Goal: Obtain resource: Download file/media

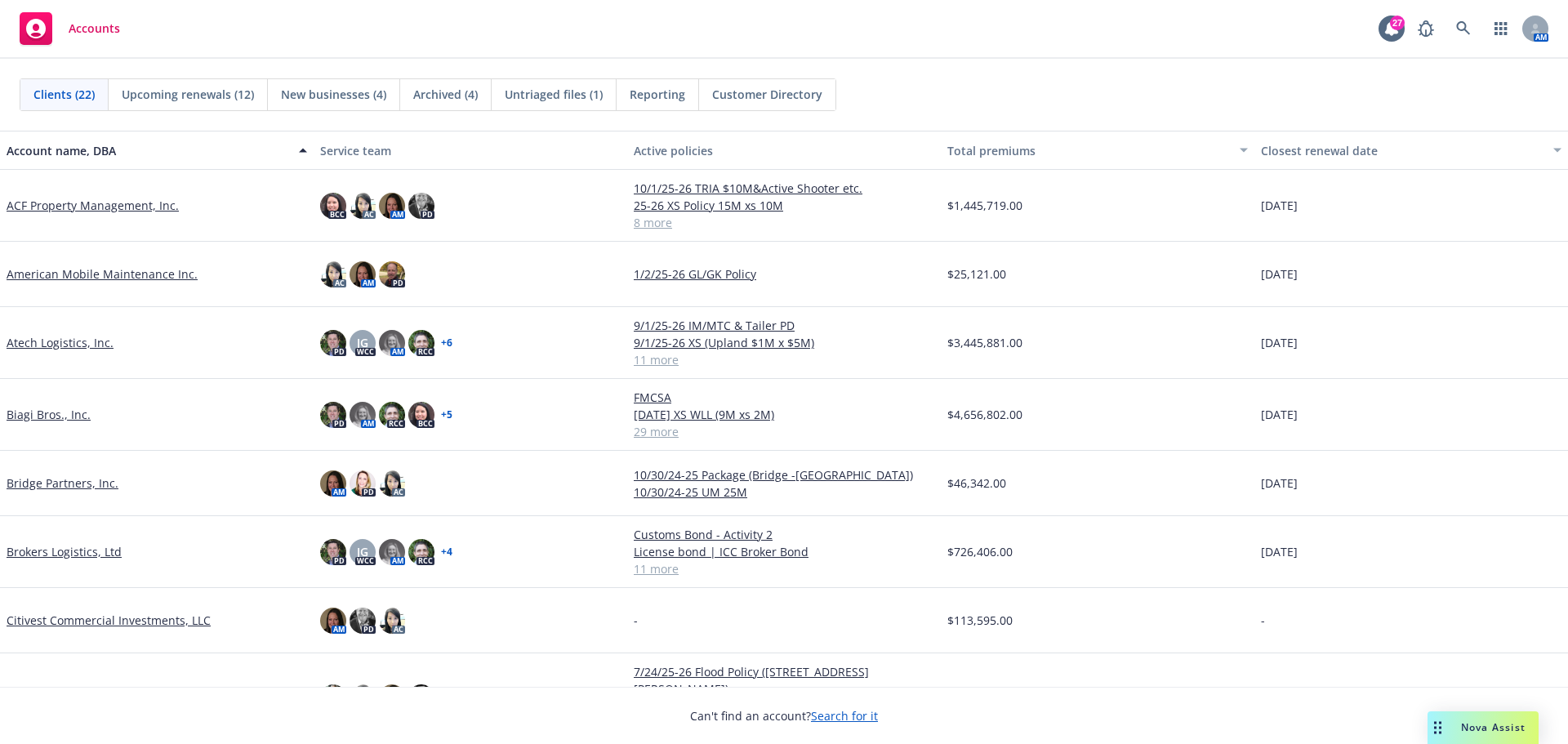
click at [107, 205] on link "ACF Property Management, Inc." at bounding box center [92, 205] width 172 height 17
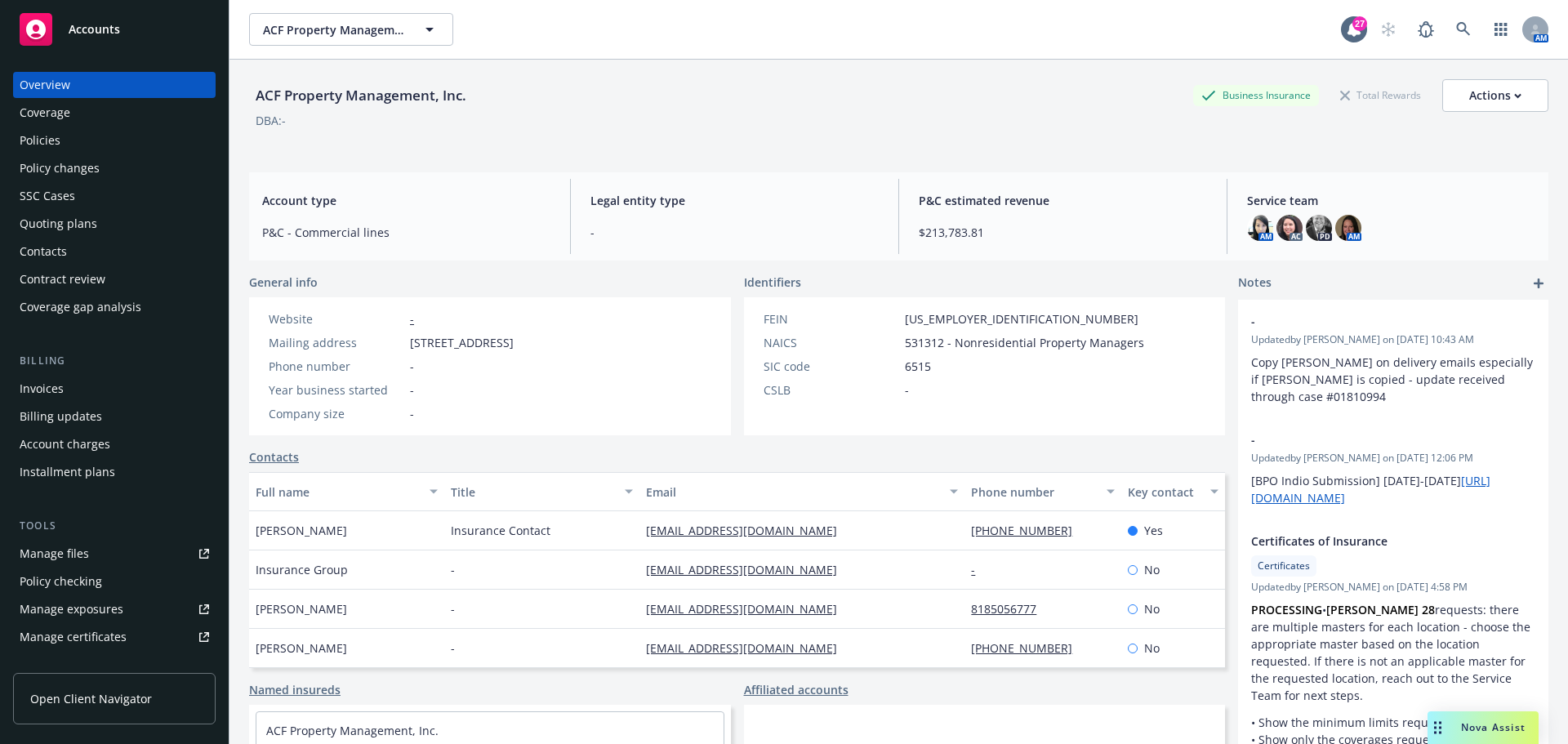
click at [123, 139] on div "Policies" at bounding box center [114, 141] width 190 height 26
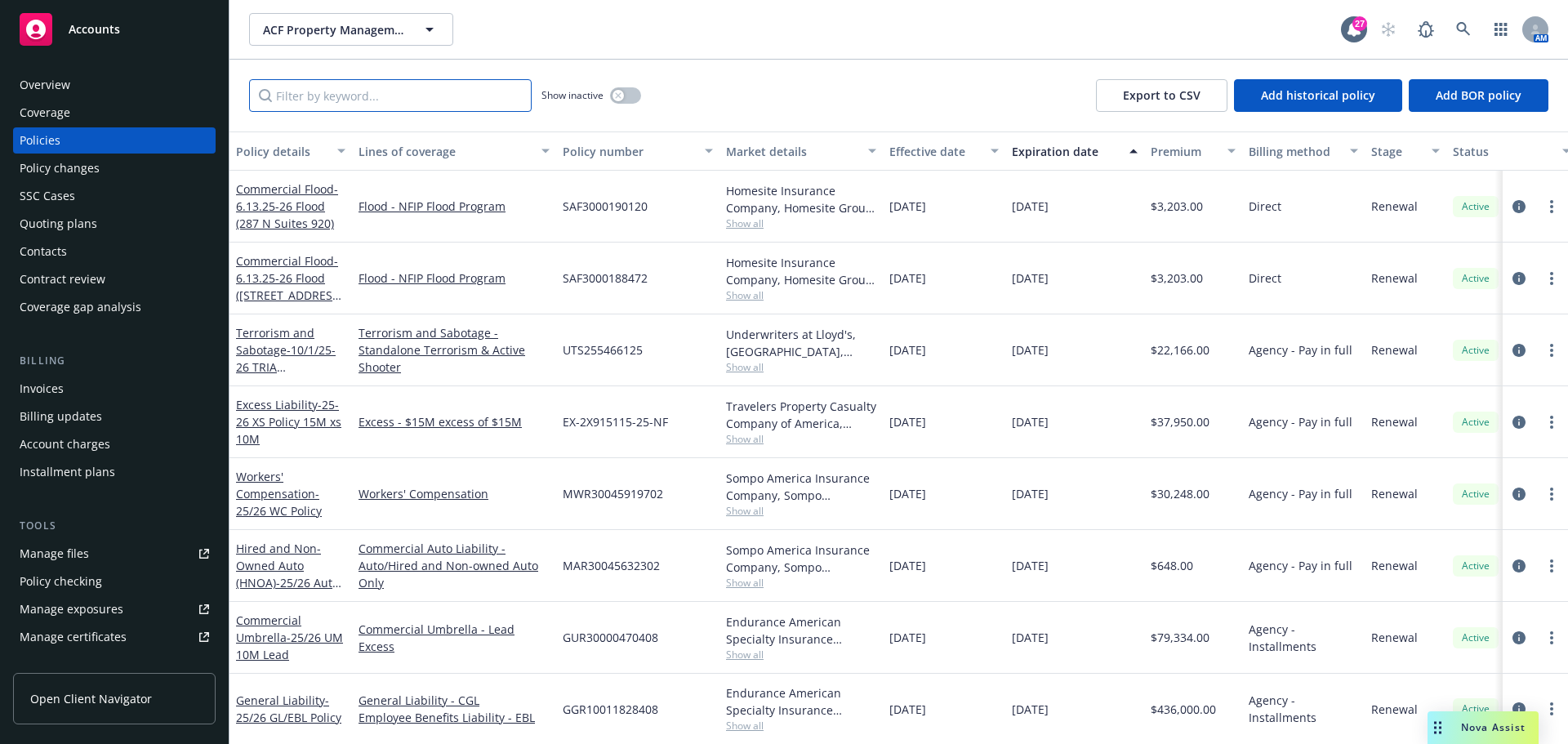
click at [394, 99] on input "Filter by keyword..." at bounding box center [390, 95] width 282 height 32
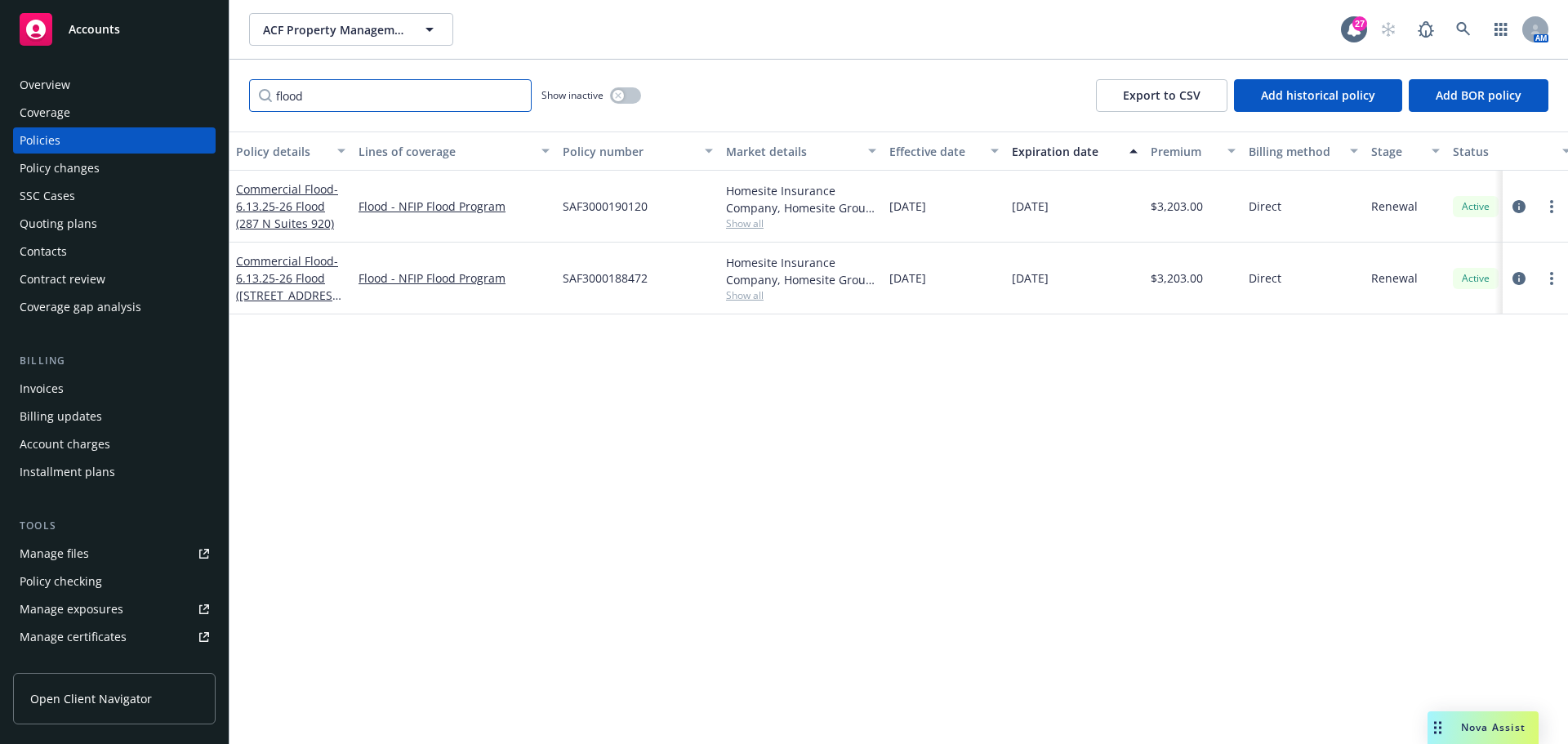
type input "flood"
click at [328, 294] on span "- 6.13.25-26 Flood (980 Highway 287 N)" at bounding box center [289, 286] width 107 height 67
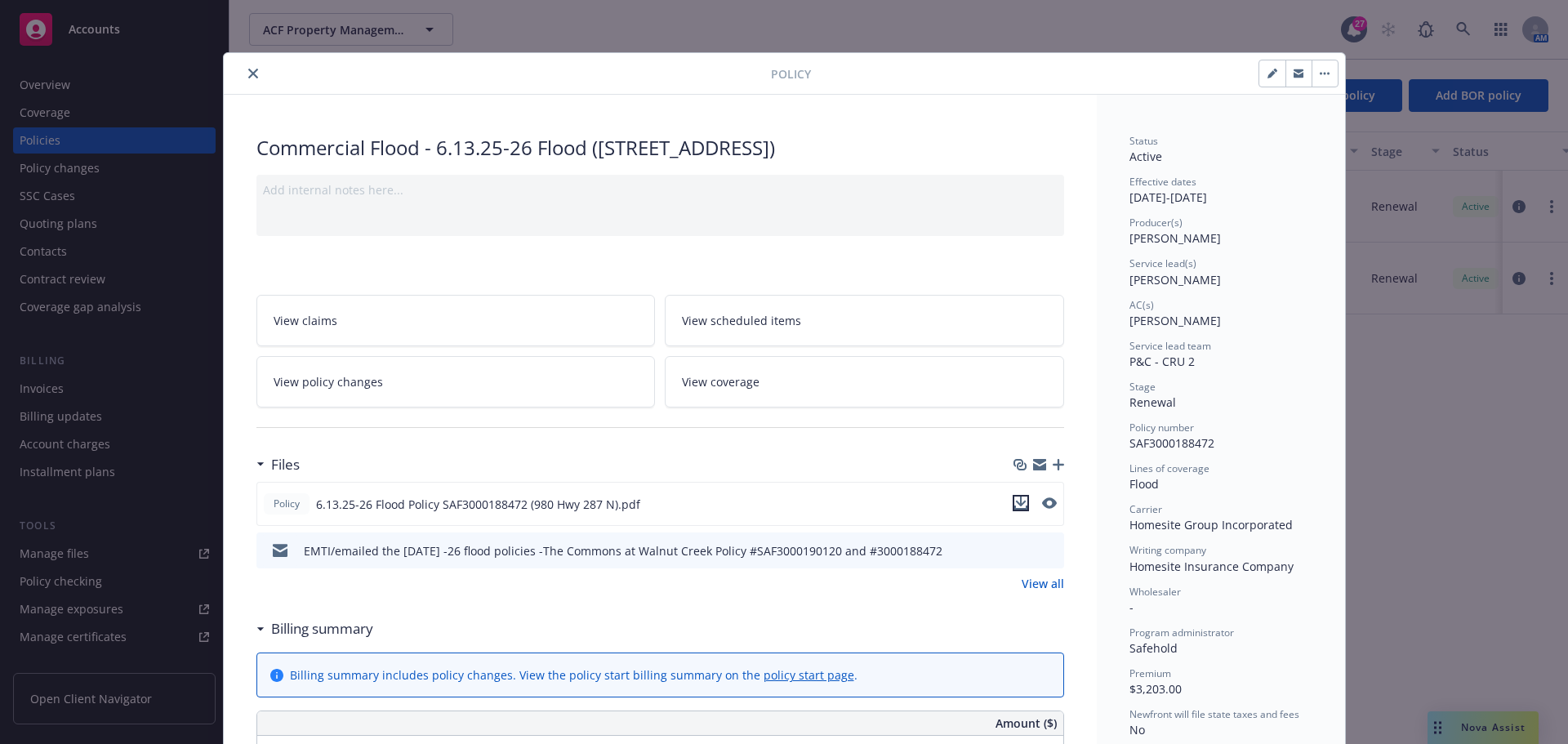
click at [1019, 500] on icon "download file" at bounding box center [1020, 502] width 13 height 13
click at [248, 72] on icon "close" at bounding box center [252, 73] width 10 height 10
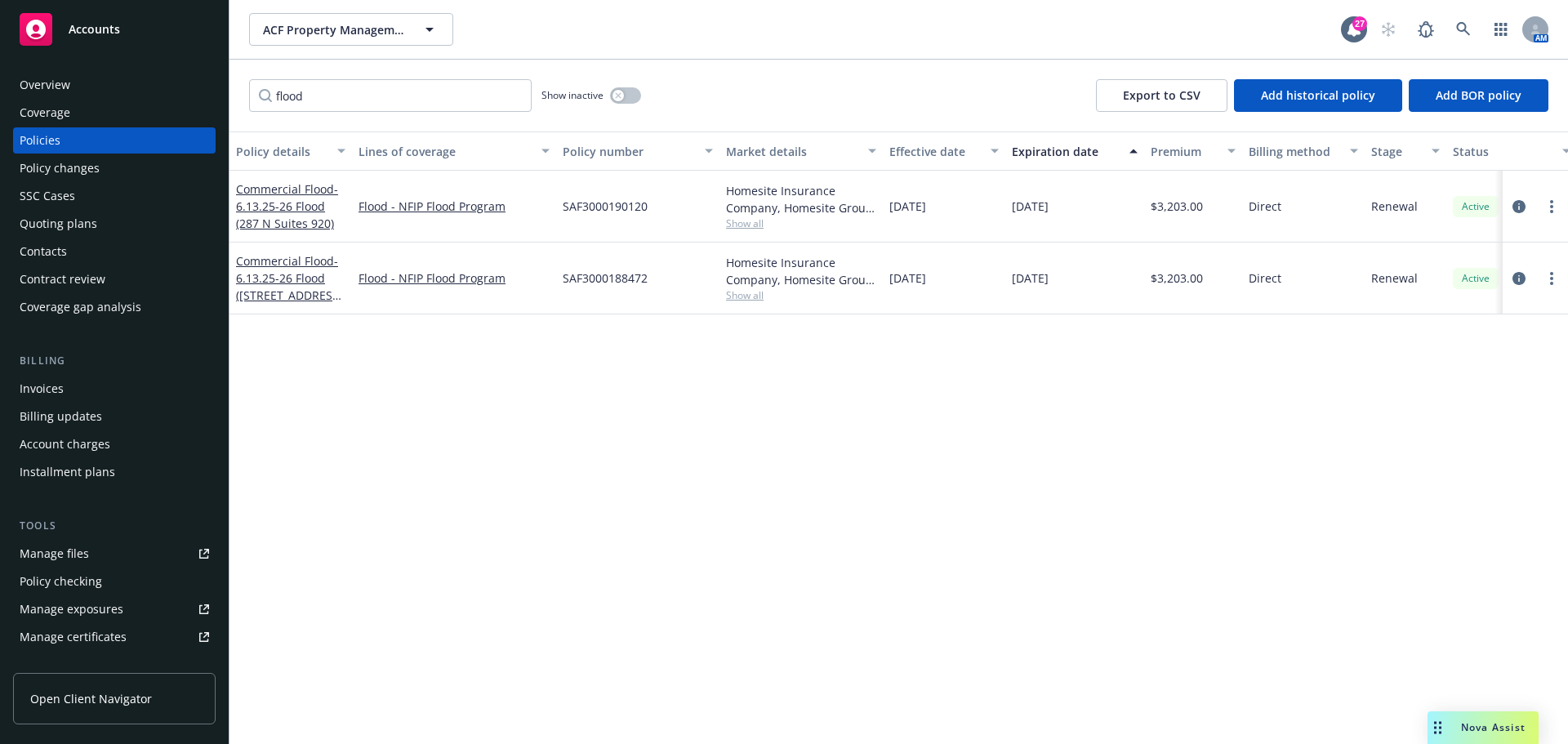
click at [107, 23] on span "Accounts" at bounding box center [94, 29] width 52 height 13
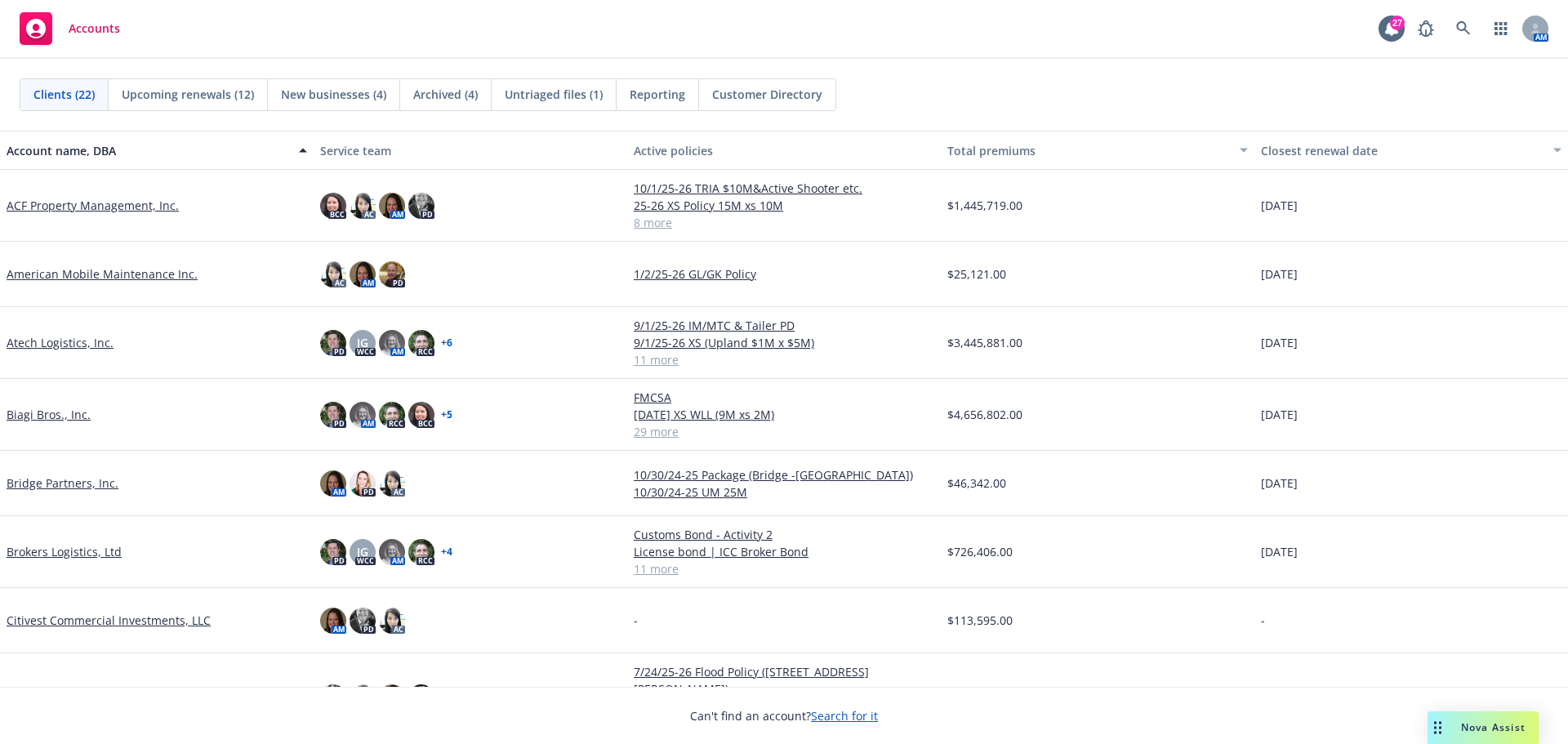
click at [152, 206] on link "ACF Property Management, Inc." at bounding box center [92, 205] width 172 height 17
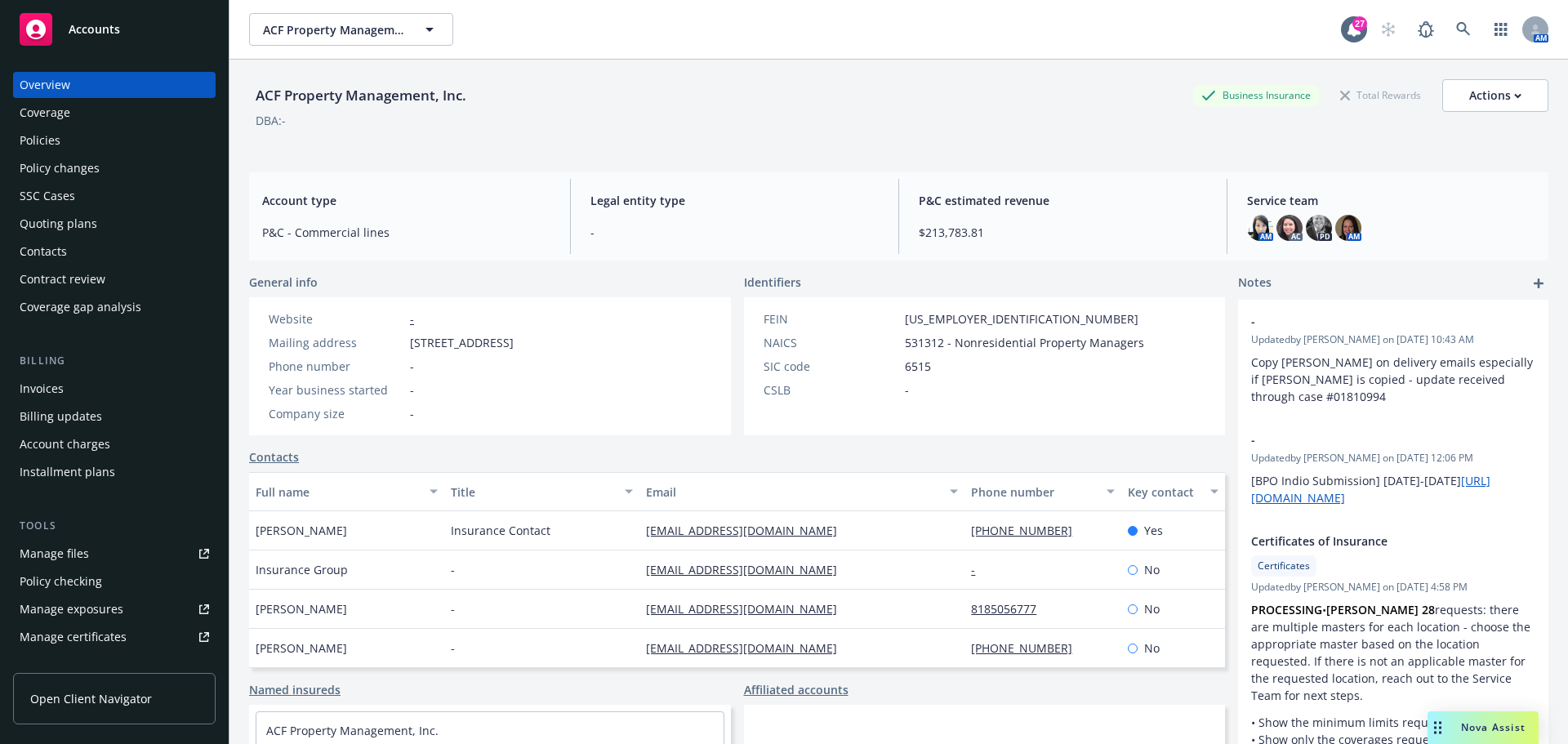
click at [94, 141] on div "Policies" at bounding box center [114, 141] width 190 height 26
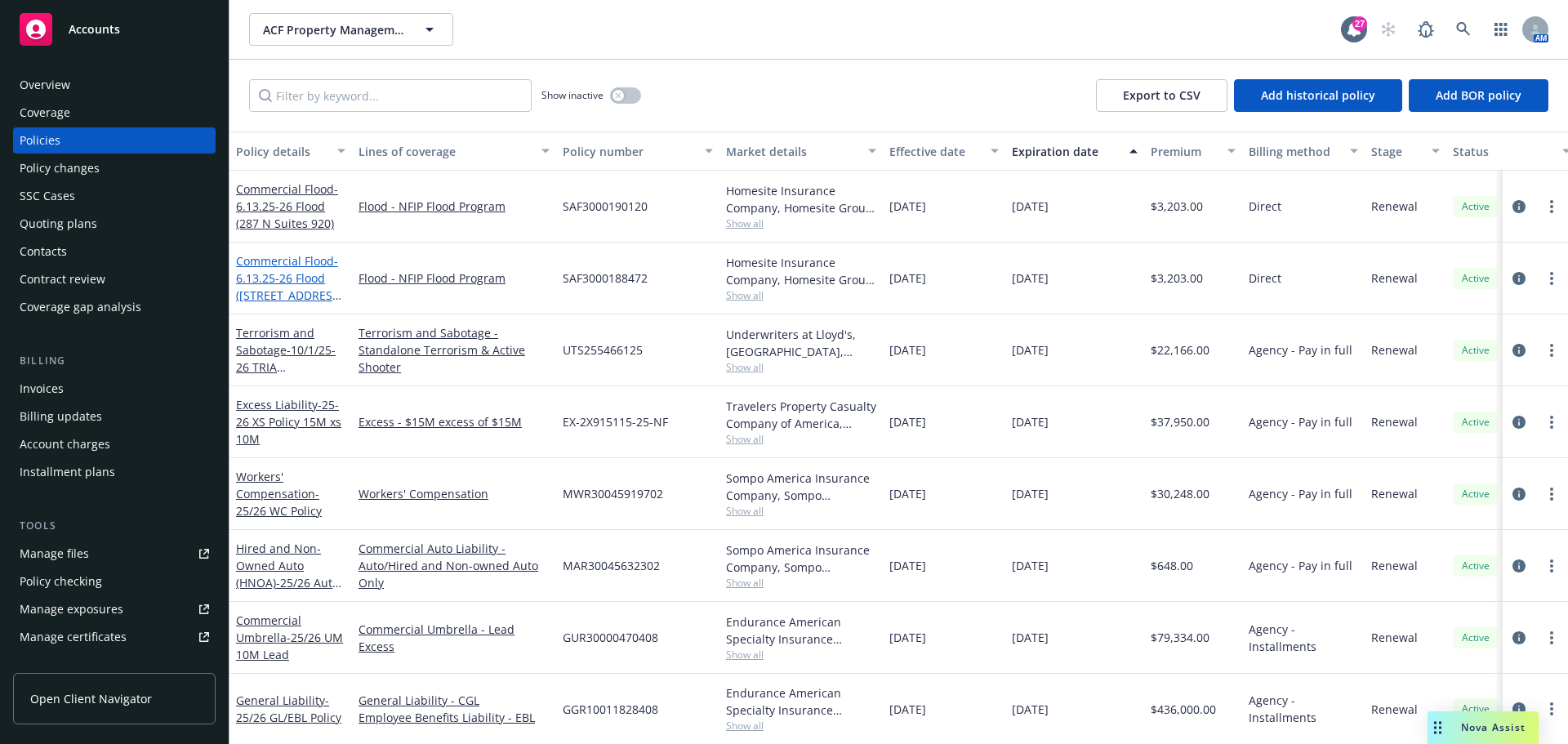
click at [275, 289] on span "- 6.13.25-26 Flood (980 Highway 287 N)" at bounding box center [289, 286] width 107 height 67
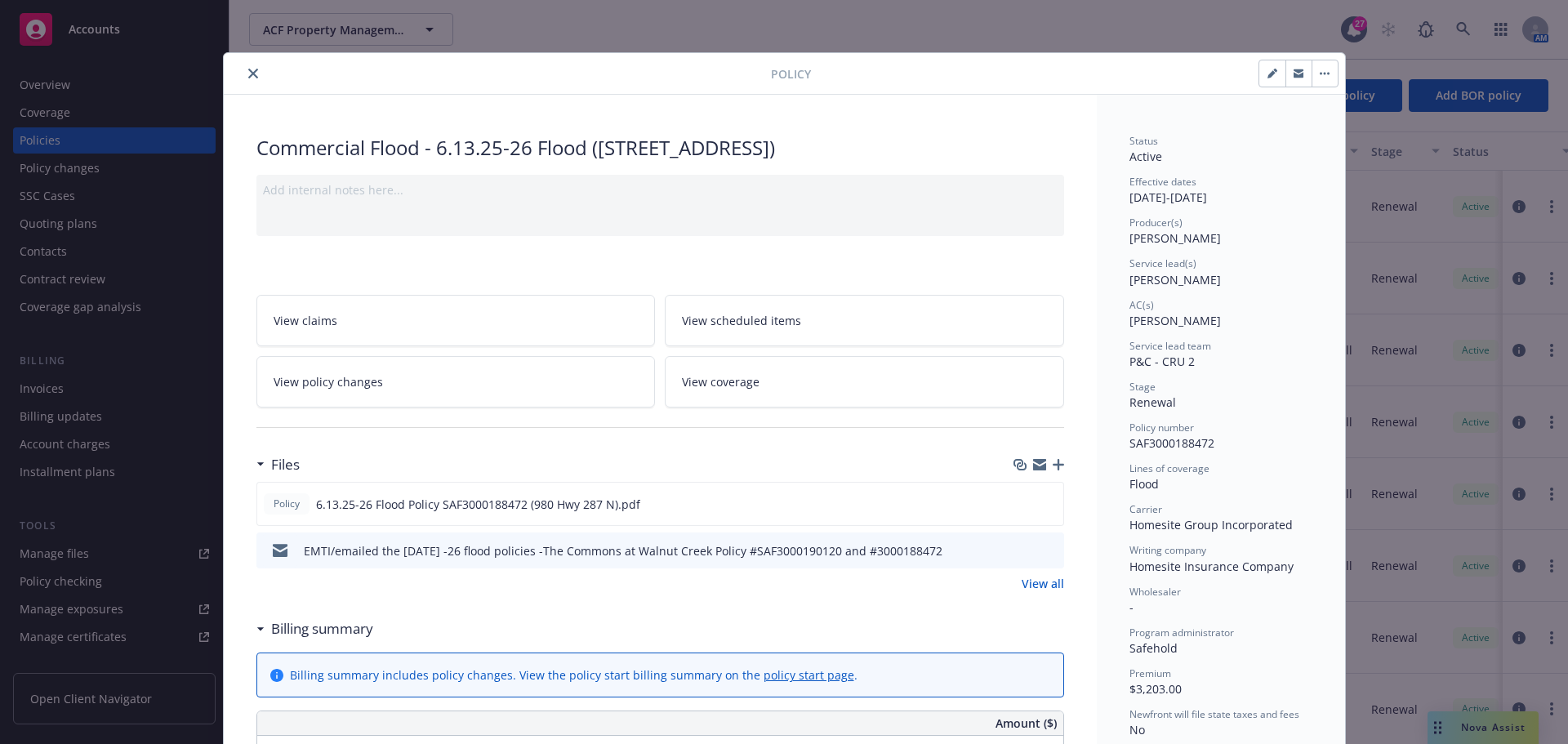
scroll to position [49, 0]
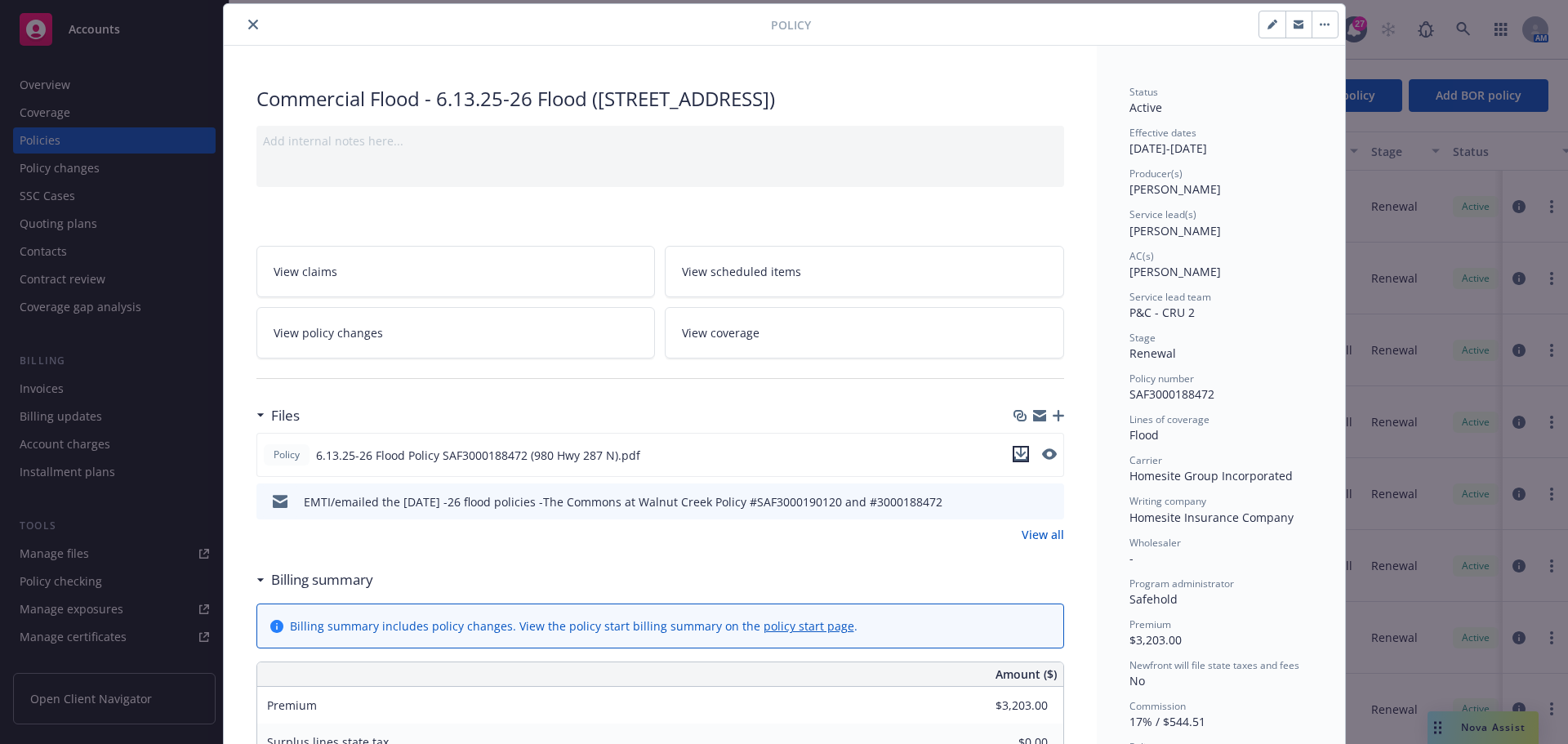
click at [1014, 449] on icon "download file" at bounding box center [1020, 453] width 13 height 13
click at [1184, 24] on div at bounding box center [1074, 24] width 528 height 28
click at [244, 27] on button "close" at bounding box center [253, 24] width 19 height 19
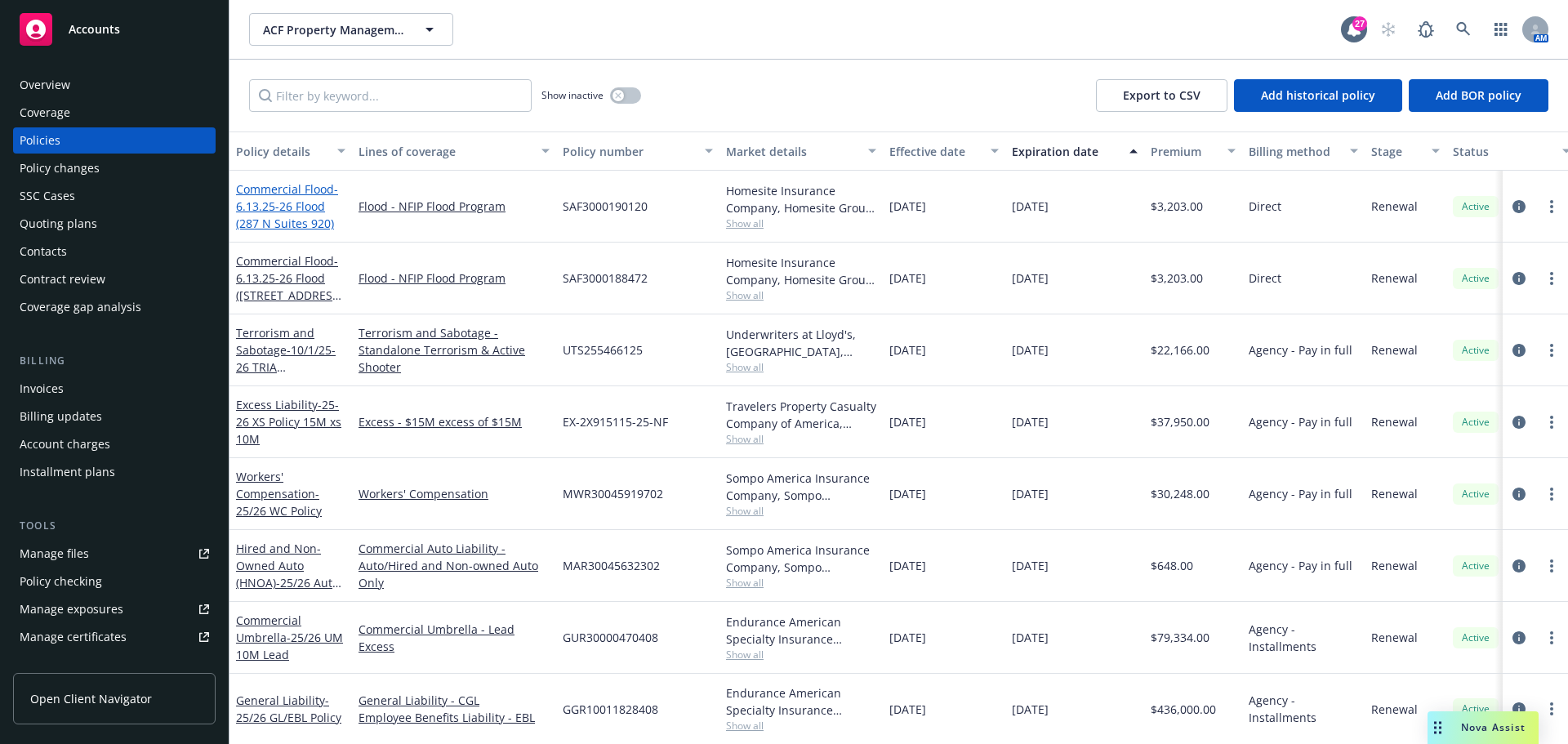
click at [278, 217] on span "- 6.13.25-26 Flood (287 N Suites 920)" at bounding box center [287, 206] width 102 height 50
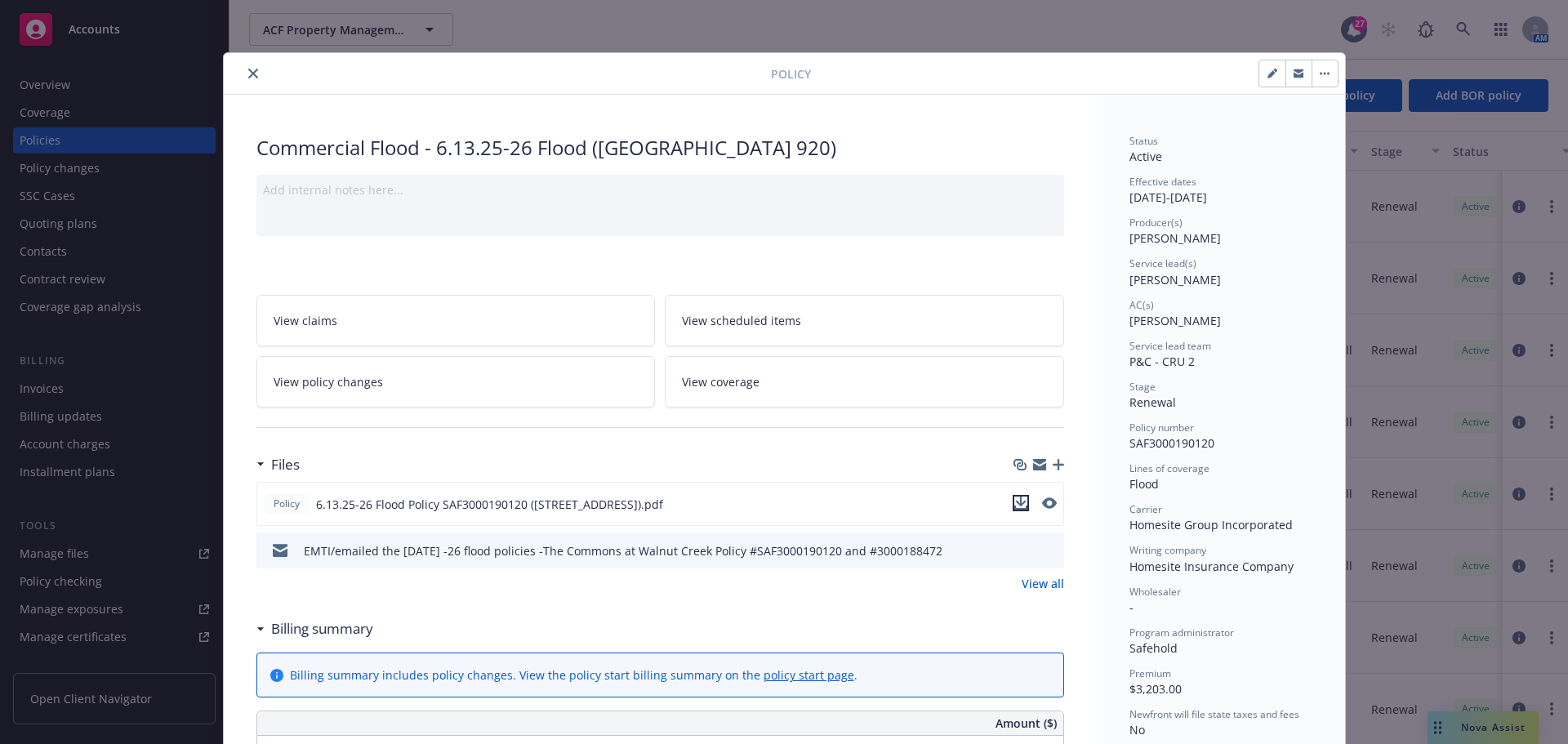
click at [1015, 502] on icon "download file" at bounding box center [1020, 500] width 10 height 10
click at [253, 76] on button "close" at bounding box center [253, 73] width 19 height 19
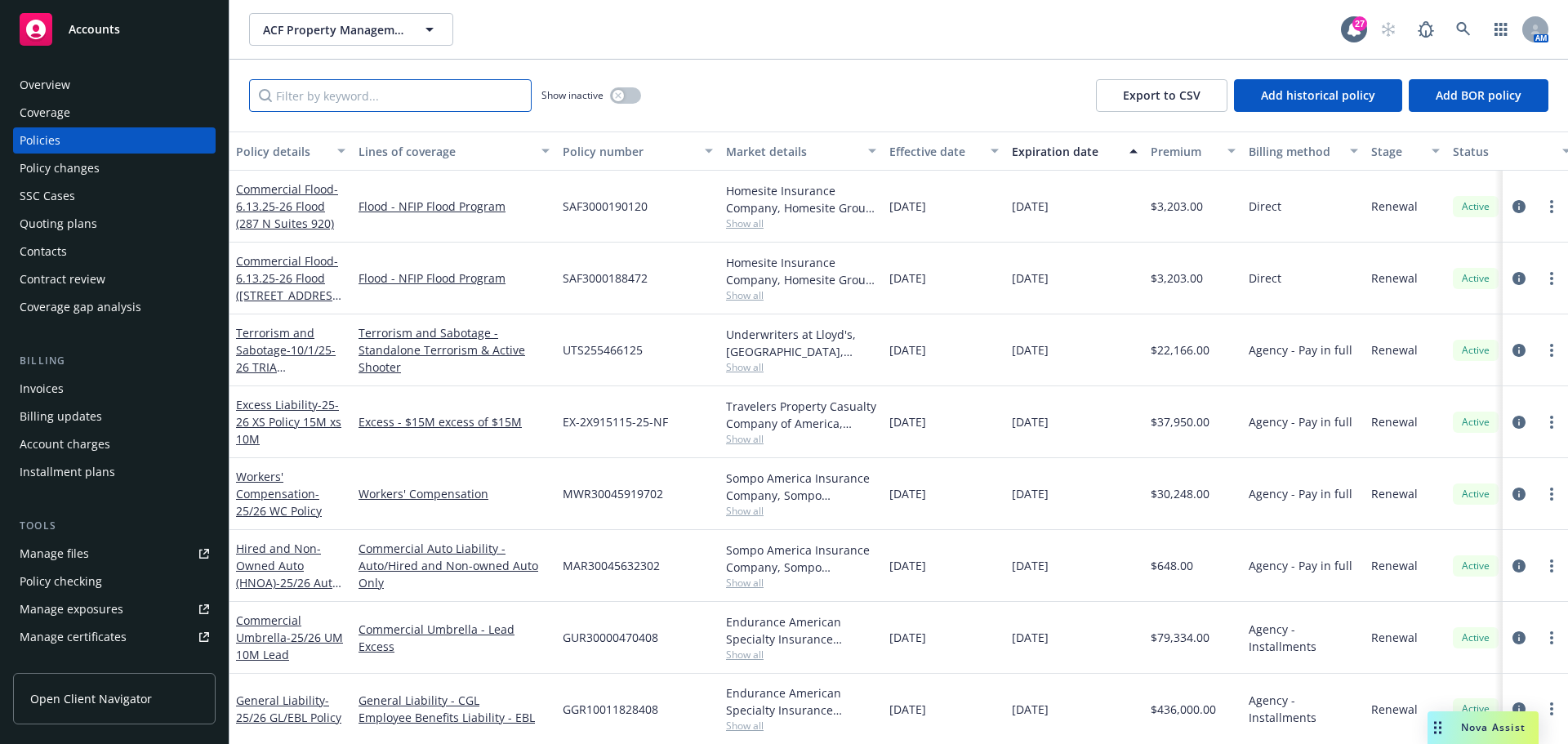
click at [372, 89] on input "Filter by keyword..." at bounding box center [390, 95] width 282 height 32
type input "property"
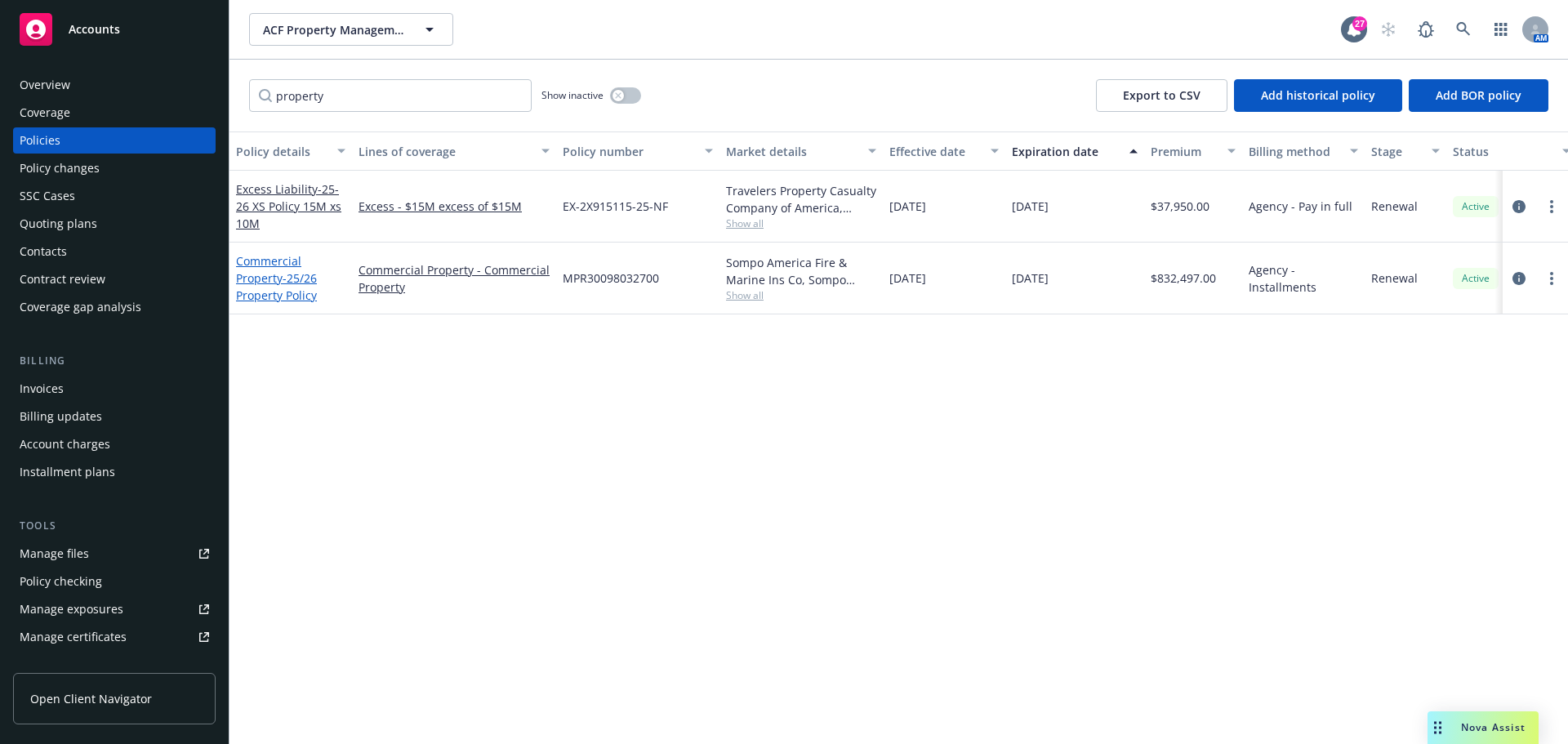
click at [273, 274] on link "Commercial Property - 25/26 Property Policy" at bounding box center [276, 278] width 81 height 50
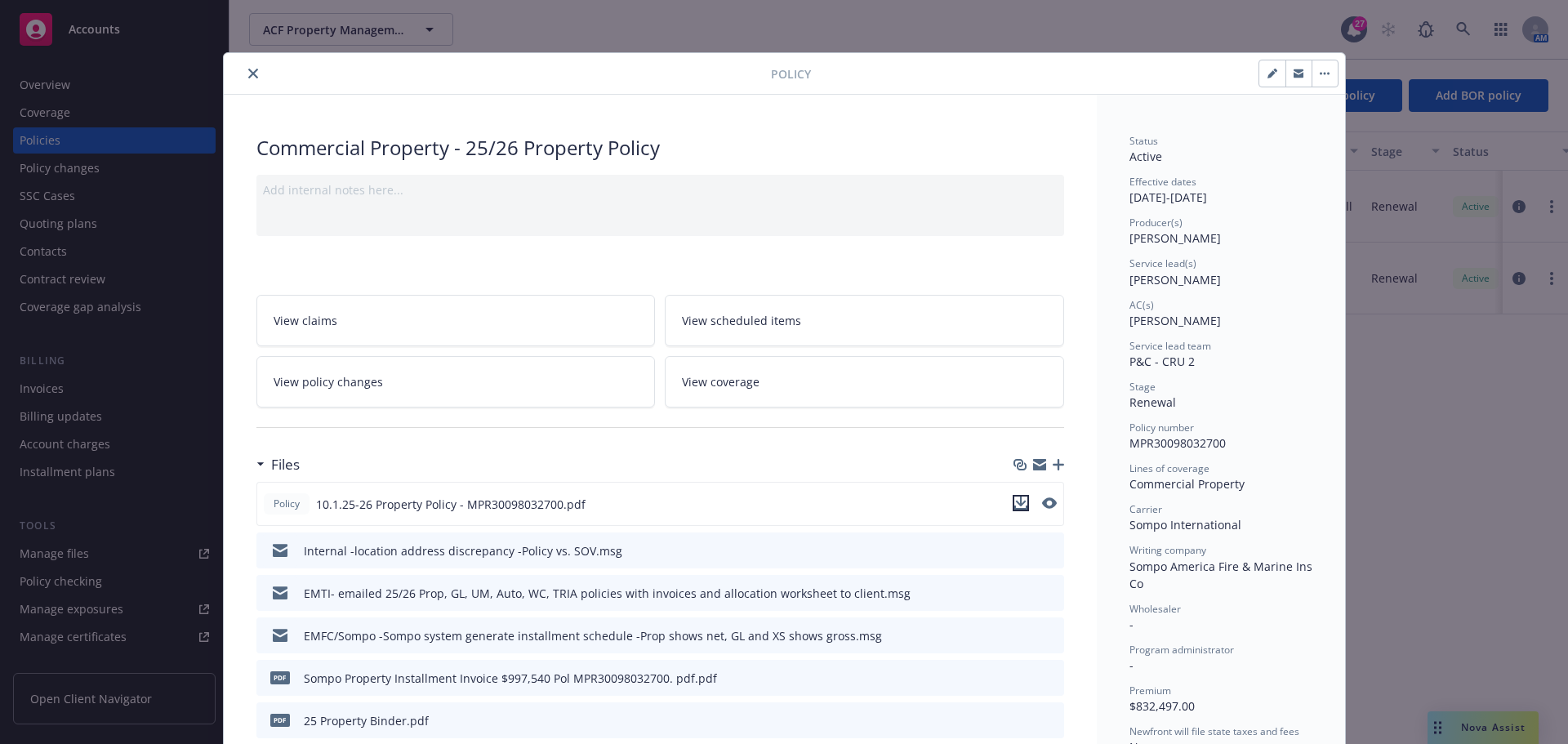
click at [1016, 501] on icon "download file" at bounding box center [1020, 502] width 13 height 13
click at [248, 73] on icon "close" at bounding box center [252, 73] width 10 height 10
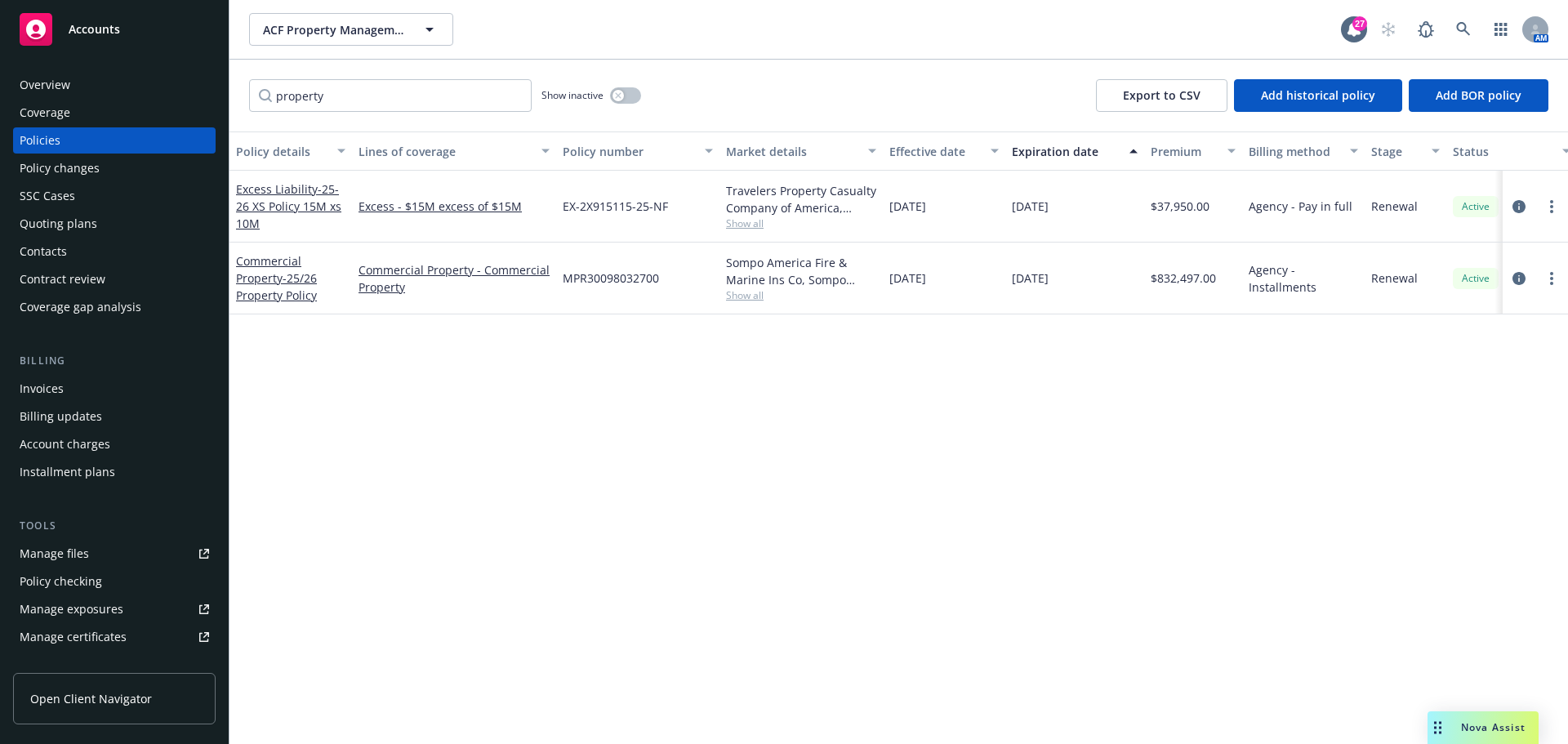
click at [81, 549] on div "Manage files" at bounding box center [53, 554] width 69 height 26
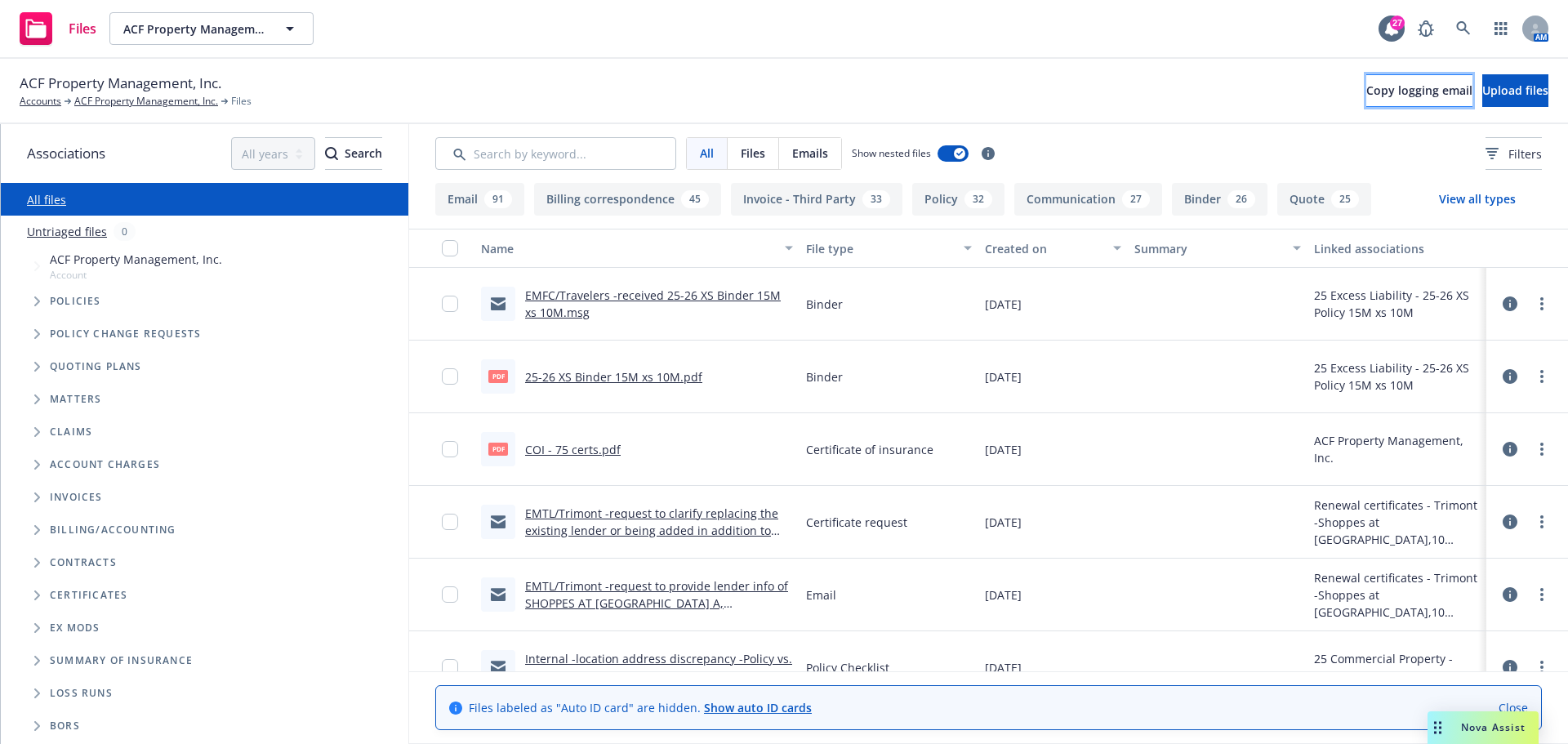
click at [1366, 93] on span "Copy logging email" at bounding box center [1419, 90] width 107 height 16
